Goal: Transaction & Acquisition: Download file/media

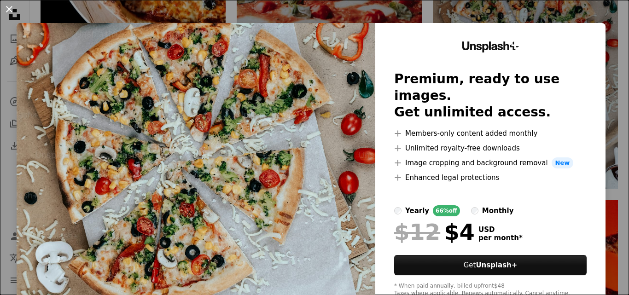
click at [4, 11] on button "An X shape" at bounding box center [9, 9] width 11 height 11
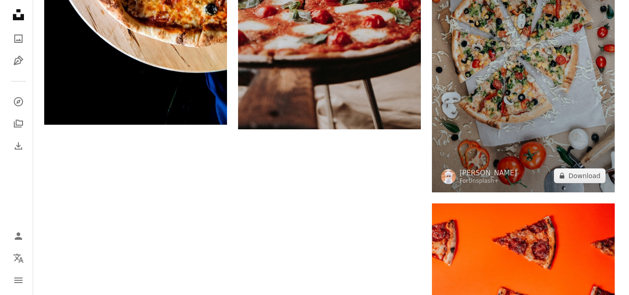
scroll to position [1676, 0]
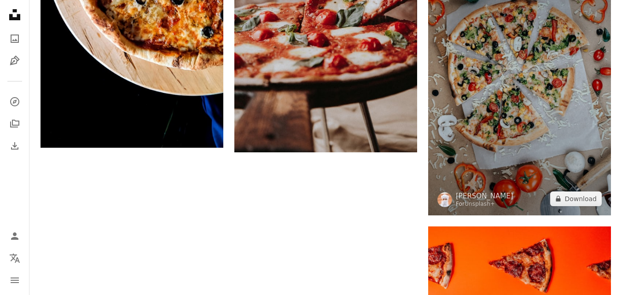
click at [524, 144] on img at bounding box center [519, 78] width 183 height 274
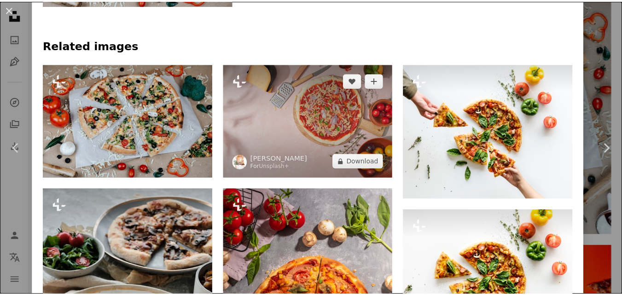
scroll to position [598, 0]
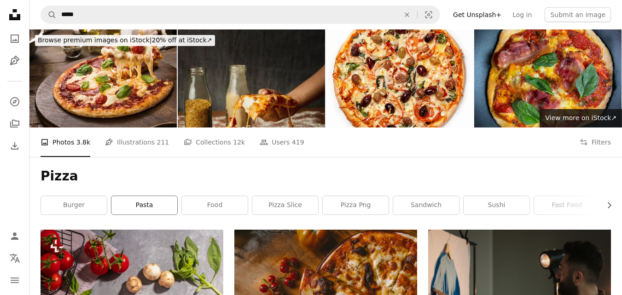
click at [136, 209] on link "pasta" at bounding box center [144, 205] width 66 height 18
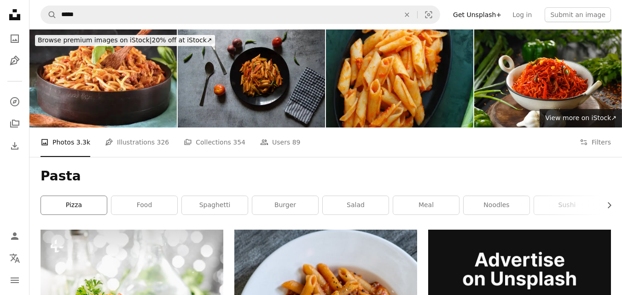
click at [74, 209] on link "pizza" at bounding box center [74, 205] width 66 height 18
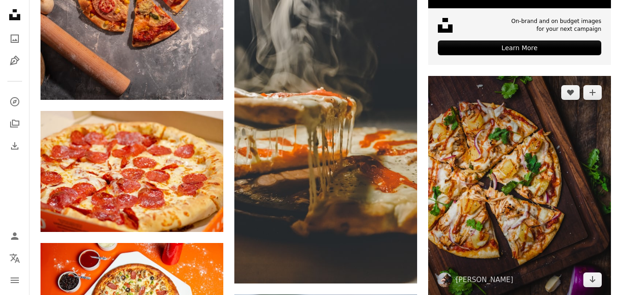
scroll to position [414, 0]
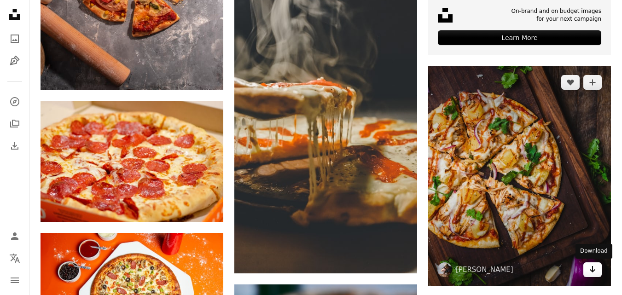
click at [594, 271] on icon "Download" at bounding box center [593, 269] width 6 height 6
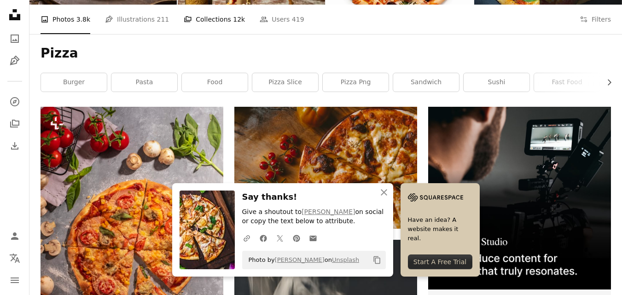
scroll to position [0, 0]
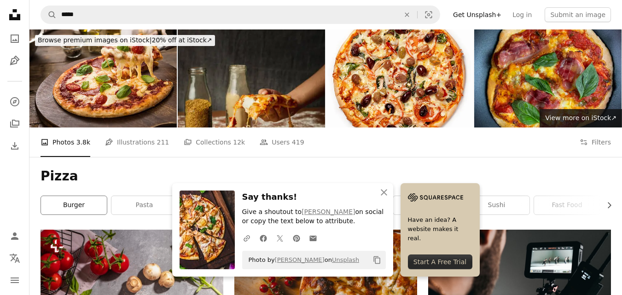
click at [77, 205] on link "burger" at bounding box center [74, 205] width 66 height 18
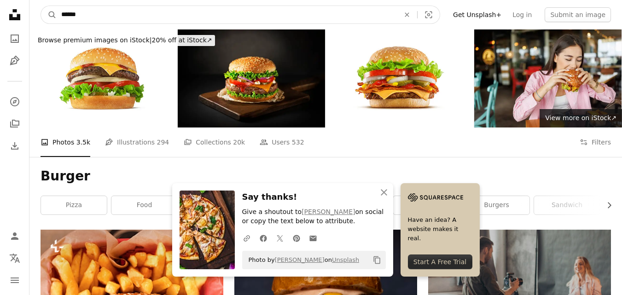
drag, startPoint x: 106, startPoint y: 15, endPoint x: 37, endPoint y: 17, distance: 69.1
click at [35, 17] on nav "A magnifying glass ****** An X shape Visual search Filters Get Unsplash+ Log in…" at bounding box center [325, 14] width 593 height 29
type input "**********"
click at [41, 6] on button "A magnifying glass" at bounding box center [49, 14] width 16 height 17
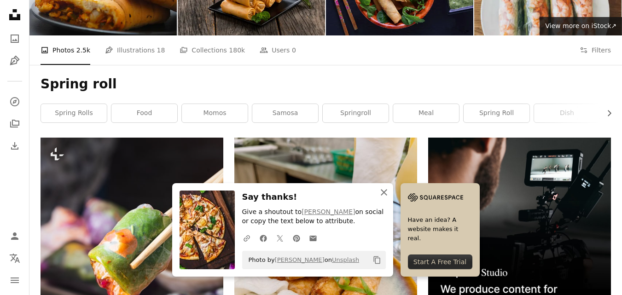
click at [386, 192] on icon "An X shape" at bounding box center [383, 192] width 11 height 11
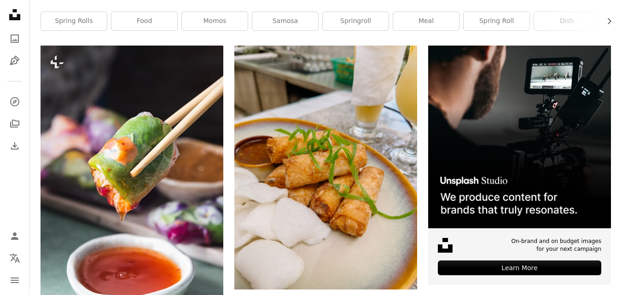
scroll to position [230, 0]
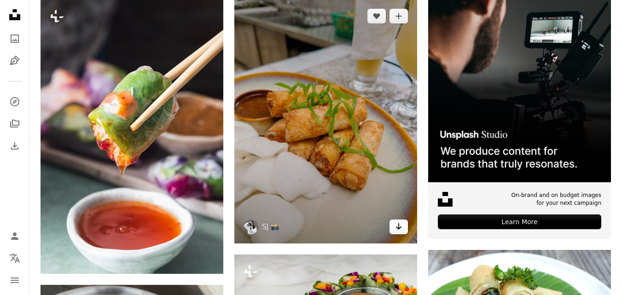
click at [400, 232] on icon "Arrow pointing down" at bounding box center [398, 226] width 7 height 11
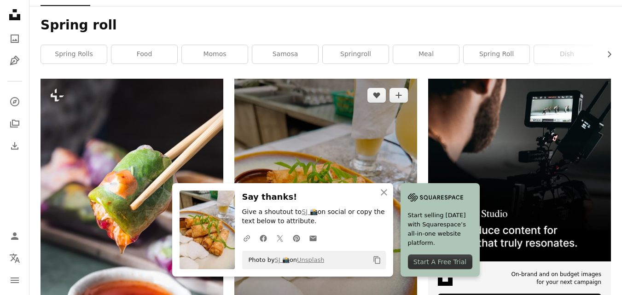
scroll to position [0, 0]
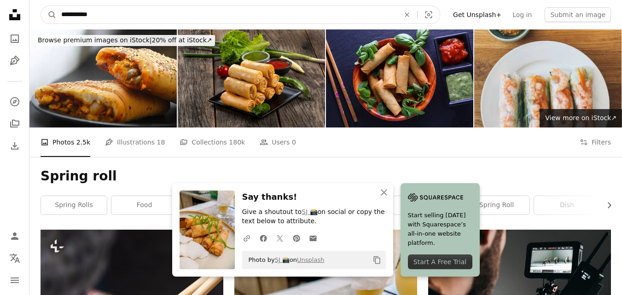
drag, startPoint x: 109, startPoint y: 16, endPoint x: 25, endPoint y: 25, distance: 83.8
type input "**********"
click at [41, 6] on button "A magnifying glass" at bounding box center [49, 14] width 16 height 17
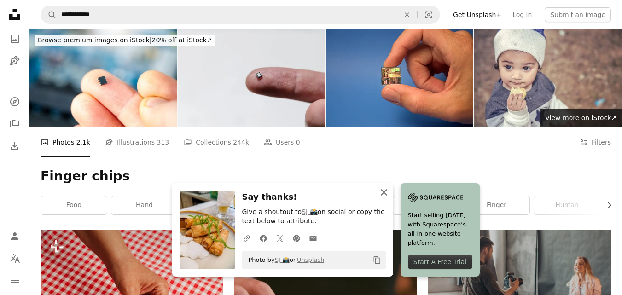
click at [383, 193] on icon "An X shape" at bounding box center [383, 192] width 11 height 11
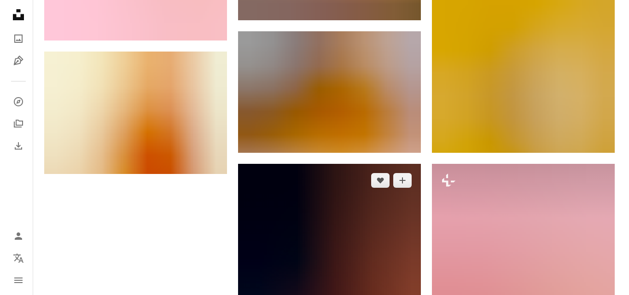
scroll to position [1197, 0]
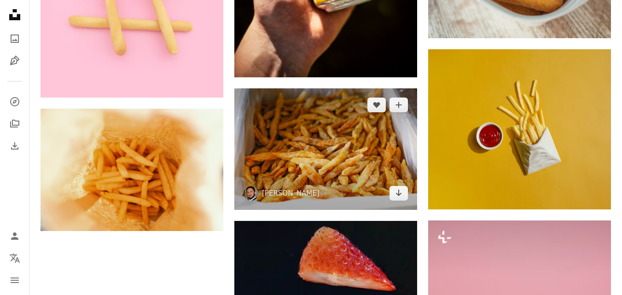
click at [296, 157] on img at bounding box center [325, 149] width 183 height 122
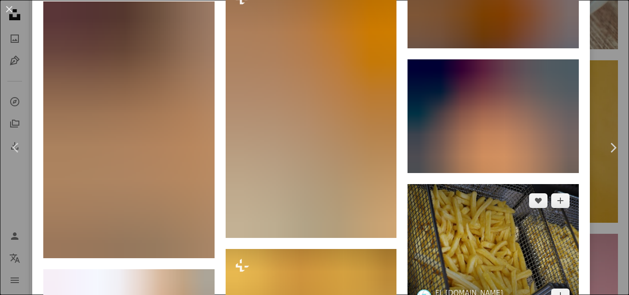
scroll to position [2348, 0]
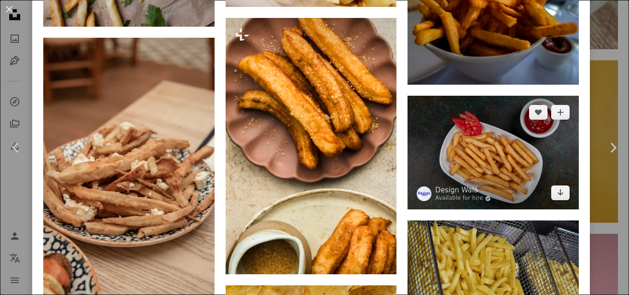
click at [481, 125] on img at bounding box center [492, 153] width 171 height 114
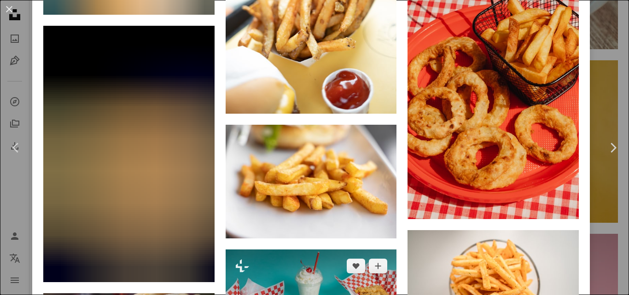
scroll to position [1512, 0]
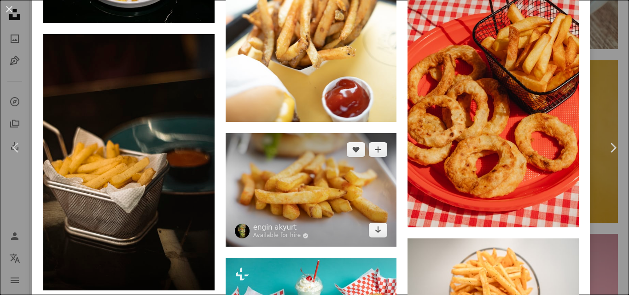
click at [386, 166] on img at bounding box center [311, 190] width 171 height 114
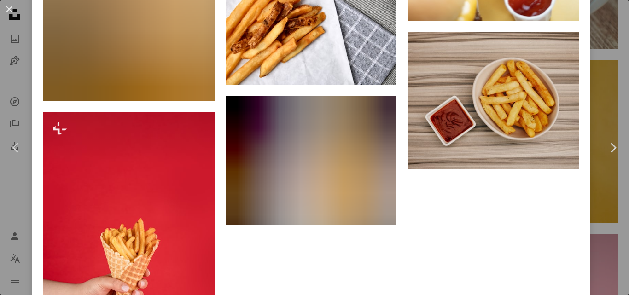
scroll to position [3403, 0]
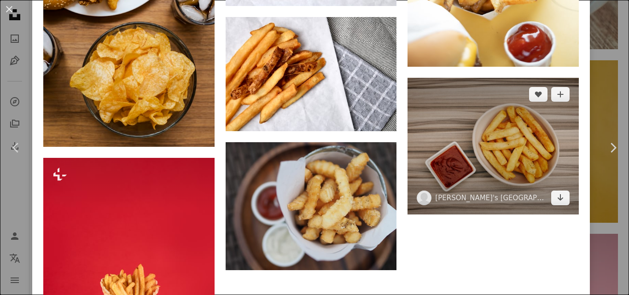
click at [474, 144] on img at bounding box center [492, 146] width 171 height 137
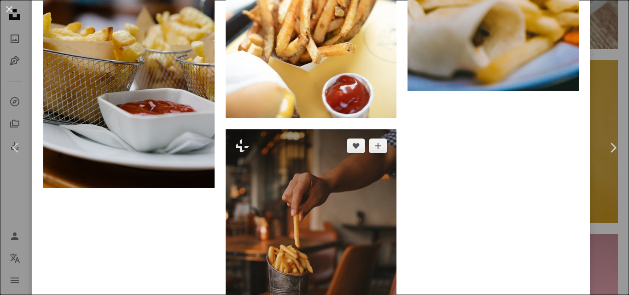
scroll to position [2864, 0]
